Goal: Check status: Check status

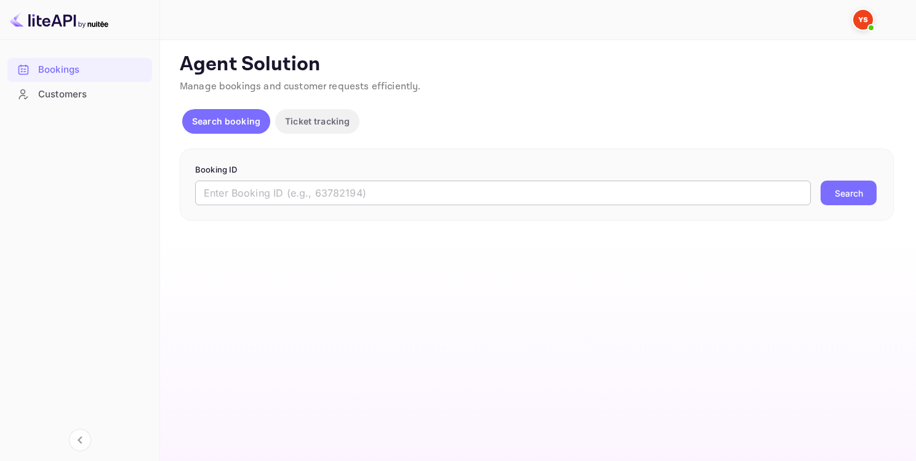
click at [388, 186] on input "text" at bounding box center [503, 192] width 616 height 25
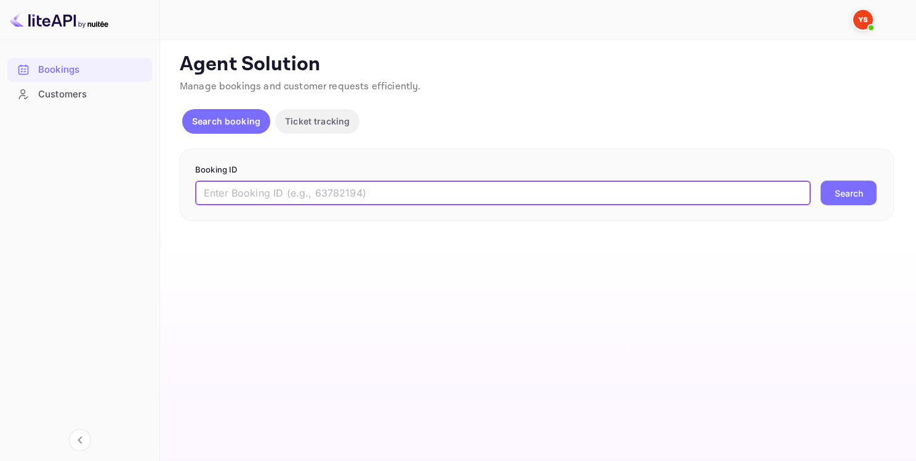
paste input "9439846"
type input "9439846"
click at [840, 193] on button "Search" at bounding box center [849, 192] width 56 height 25
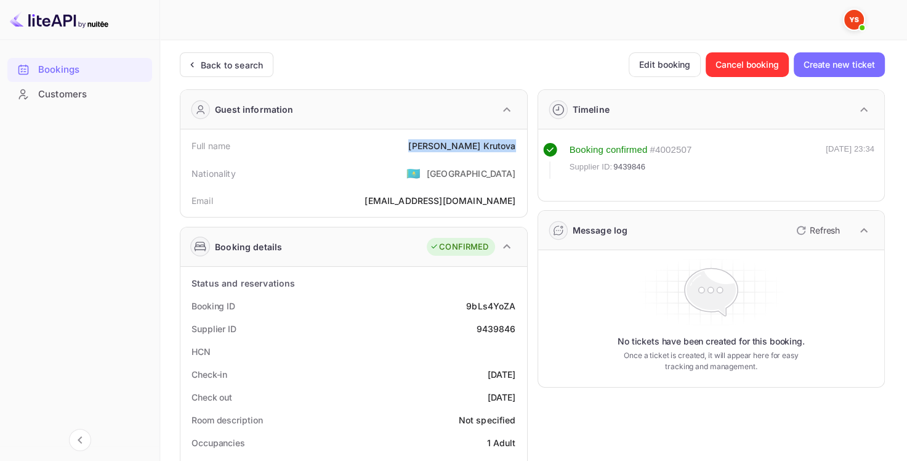
drag, startPoint x: 461, startPoint y: 145, endPoint x: 520, endPoint y: 148, distance: 59.2
click at [520, 148] on div "Full name [PERSON_NAME]" at bounding box center [353, 145] width 337 height 23
copy div "[PERSON_NAME]"
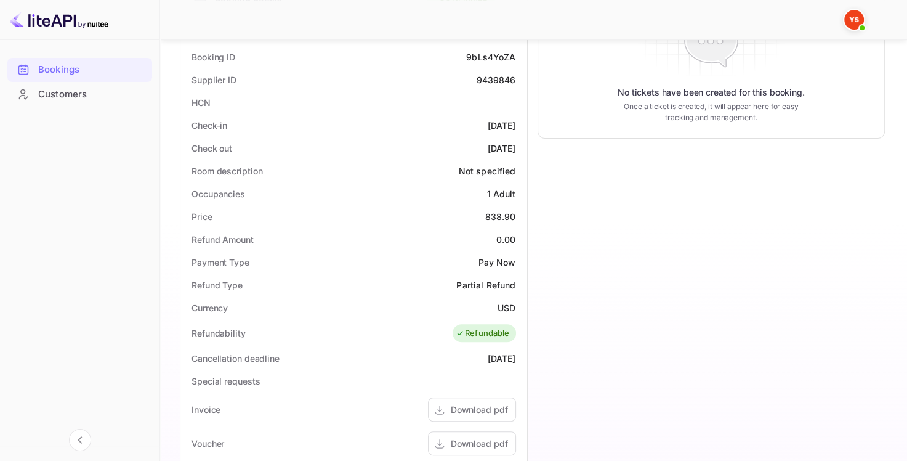
scroll to position [369, 0]
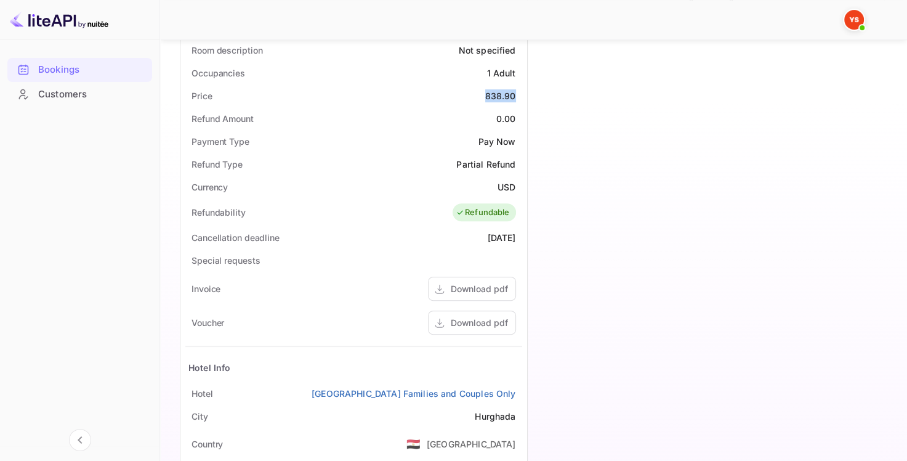
drag, startPoint x: 483, startPoint y: 97, endPoint x: 524, endPoint y: 95, distance: 40.7
click at [524, 95] on div "Status and reservations Booking ID 9bLs4YoZA Supplier ID 9439846 HCN Check-in […" at bounding box center [353, 236] width 347 height 678
copy div "838.90"
